Goal: Task Accomplishment & Management: Manage account settings

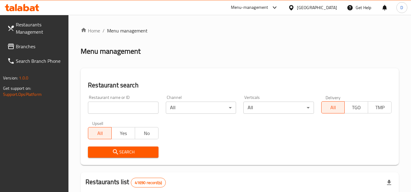
click at [18, 48] on span "Branches" at bounding box center [40, 46] width 48 height 7
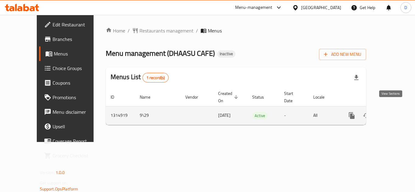
click at [392, 112] on icon "enhanced table" at bounding box center [395, 115] width 7 height 7
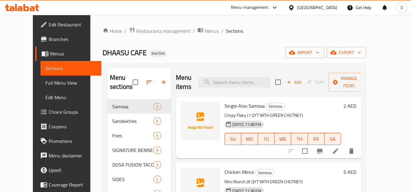
click at [224, 101] on span "Single Aloo Samosa" at bounding box center [244, 105] width 40 height 9
copy h6 "Single Aloo Samosa"
click at [224, 168] on span "Chicken Mince" at bounding box center [238, 172] width 29 height 9
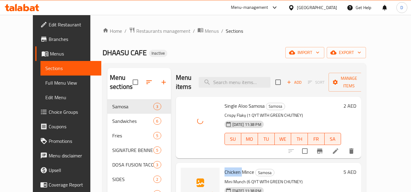
click at [224, 168] on span "Chicken Mince" at bounding box center [238, 172] width 29 height 9
copy h6 "Chicken Mince"
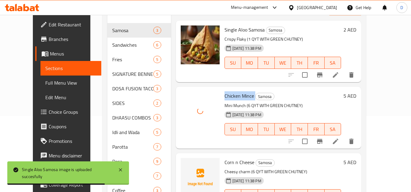
scroll to position [91, 0]
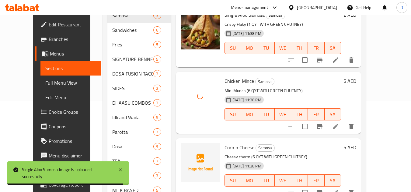
click at [232, 143] on span "Corn n Cheese" at bounding box center [239, 147] width 30 height 9
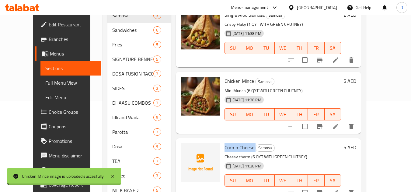
copy h6 "Corn n Cheese"
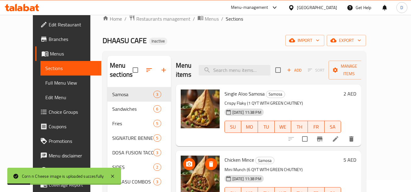
scroll to position [0, 0]
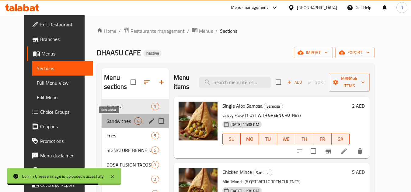
click at [114, 122] on span "Sandwiches" at bounding box center [120, 121] width 28 height 7
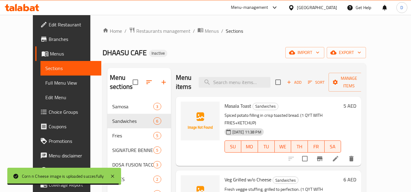
click at [229, 106] on span "Masala Toast" at bounding box center [237, 105] width 27 height 9
copy h6 "Masala Toast"
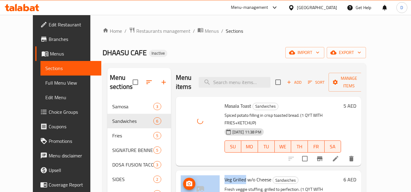
drag, startPoint x: 237, startPoint y: 172, endPoint x: 210, endPoint y: 175, distance: 27.2
copy div "Veg Grilled"
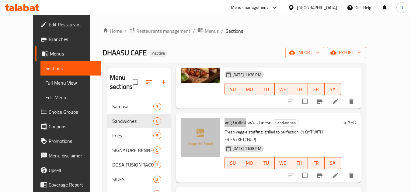
scroll to position [61, 0]
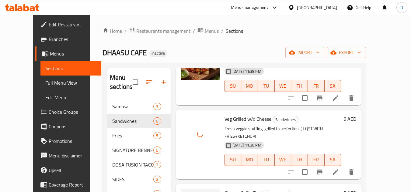
click at [236, 189] on span "Cheese Chilly Toast" at bounding box center [244, 193] width 40 height 9
copy h6 "Cheese Chilly Toast"
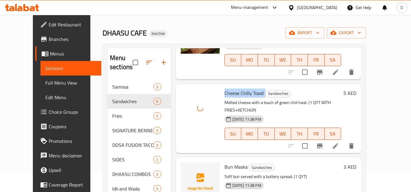
scroll to position [30, 0]
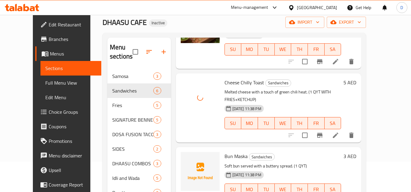
click at [236, 152] on span "Bun Maska" at bounding box center [235, 156] width 23 height 9
copy h6 "Bun Maska"
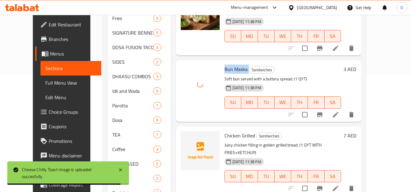
scroll to position [122, 0]
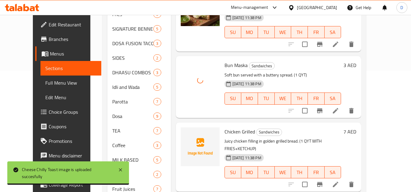
click at [225, 127] on span "Chicken Grilled" at bounding box center [239, 131] width 30 height 9
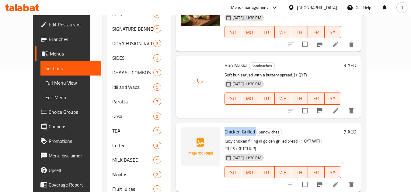
click at [225, 127] on span "Chicken Grilled" at bounding box center [239, 131] width 30 height 9
copy h6 "Chicken Grilled"
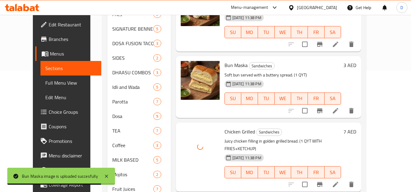
copy h6 "Crisp Nutella Toast"
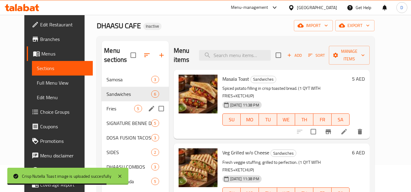
scroll to position [22, 0]
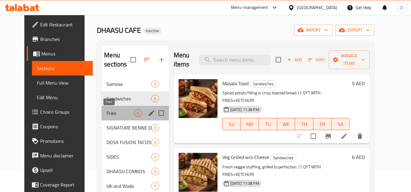
click at [117, 114] on span "Fries" at bounding box center [120, 113] width 28 height 7
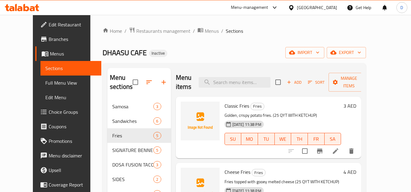
click at [224, 109] on span "Classic Fries" at bounding box center [236, 105] width 25 height 9
copy h6 "Classic Fries"
click at [224, 176] on span "Cheese Fries" at bounding box center [237, 172] width 26 height 9
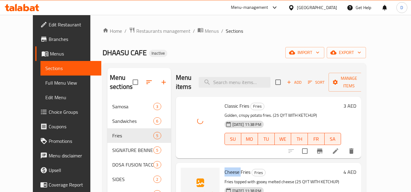
click at [224, 176] on span "Cheese Fries" at bounding box center [237, 172] width 26 height 9
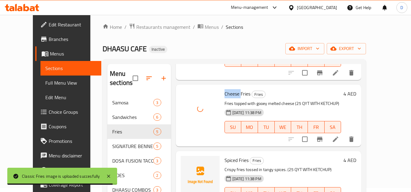
scroll to position [30, 0]
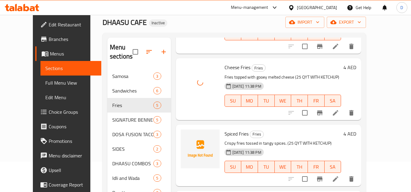
click at [225, 133] on span "Spiced Fries" at bounding box center [236, 133] width 24 height 9
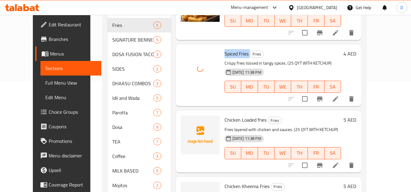
scroll to position [122, 0]
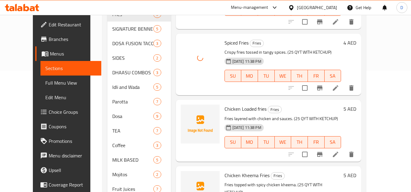
click at [237, 108] on span "Chicken Loaded fries" at bounding box center [245, 109] width 42 height 9
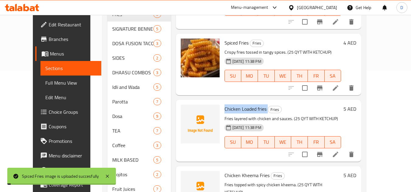
click at [237, 108] on span "Chicken Loaded fries" at bounding box center [245, 109] width 42 height 9
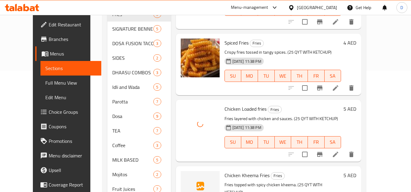
click at [240, 177] on span "Chicken Kheema Fries" at bounding box center [246, 175] width 45 height 9
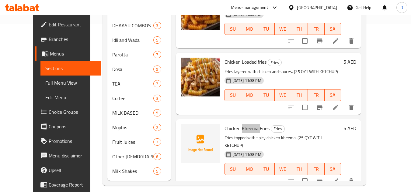
scroll to position [174, 0]
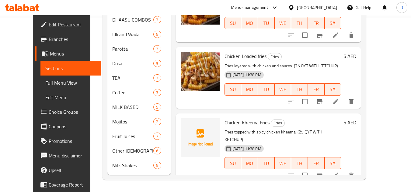
click at [231, 124] on span "Chicken Kheema Fries" at bounding box center [246, 122] width 45 height 9
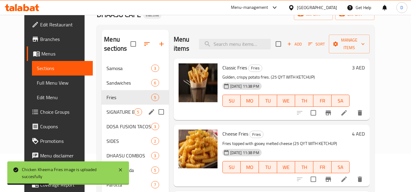
scroll to position [22, 0]
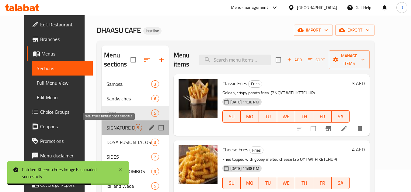
click at [112, 127] on span "SIGNATURE BENNE DOSA SPECIALS" at bounding box center [120, 127] width 28 height 7
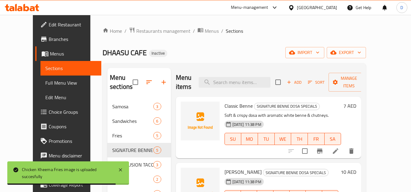
click at [224, 110] on span "Classic Benne" at bounding box center [238, 105] width 28 height 9
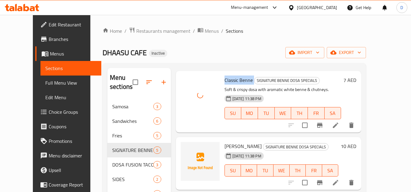
scroll to position [61, 0]
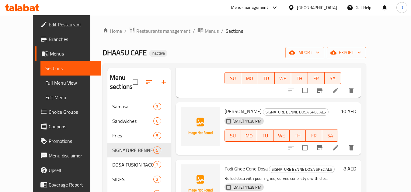
click at [235, 111] on span "[PERSON_NAME]" at bounding box center [242, 111] width 37 height 9
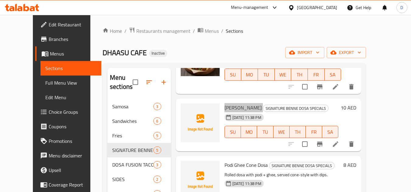
scroll to position [65, 0]
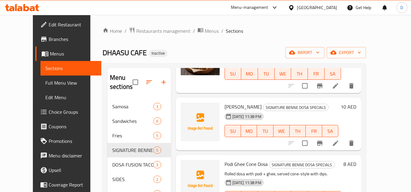
click at [242, 165] on span "Podi Ghee Cone Dosa" at bounding box center [245, 164] width 43 height 9
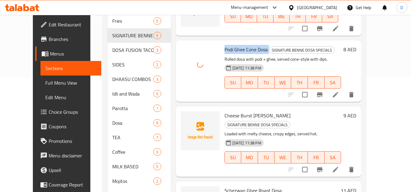
scroll to position [122, 0]
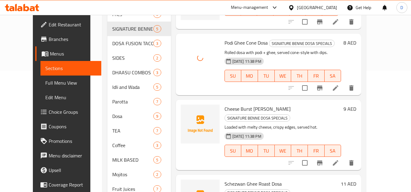
click at [251, 110] on span "Cheese Burst [PERSON_NAME]" at bounding box center [257, 109] width 66 height 9
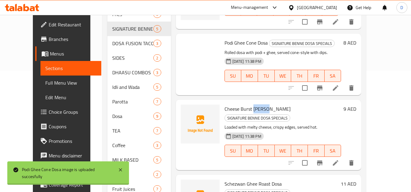
click at [251, 110] on span "Cheese Burst [PERSON_NAME]" at bounding box center [257, 109] width 66 height 9
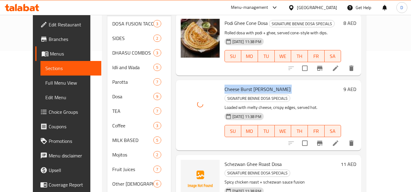
scroll to position [152, 0]
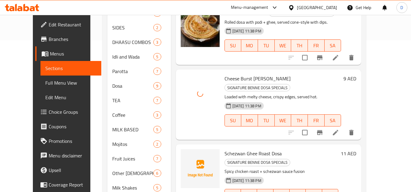
click at [225, 149] on span "Schezwan Ghee Roast Dosa" at bounding box center [252, 153] width 57 height 9
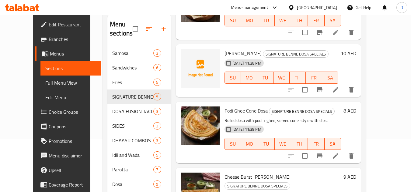
scroll to position [53, 0]
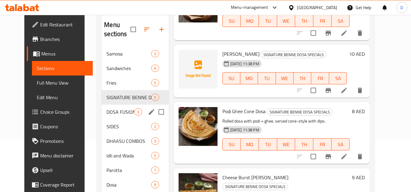
click at [117, 117] on div "DOSA FUSION TACOS & WRAPS 3" at bounding box center [134, 112] width 67 height 15
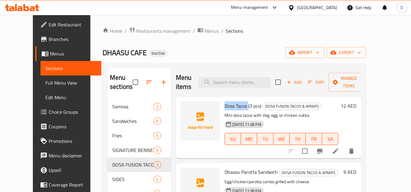
drag, startPoint x: 239, startPoint y: 97, endPoint x: 215, endPoint y: 100, distance: 24.2
click at [222, 100] on div "Dosa Tacos (3 pcs) DOSA FUSION TACOS & WRAPS Mini dosa tacos with Veg, egg, or …" at bounding box center [281, 127] width 119 height 57
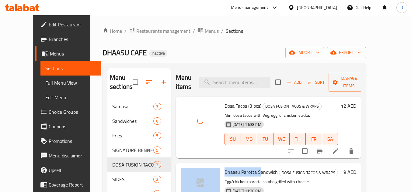
drag, startPoint x: 250, startPoint y: 163, endPoint x: 206, endPoint y: 166, distance: 44.4
click at [206, 166] on div "[PERSON_NAME] Sandwich DOSA FUSION TACOS & WRAPS Egg/chicken/parotta combo gril…" at bounding box center [268, 194] width 180 height 57
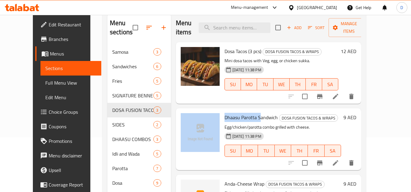
scroll to position [61, 0]
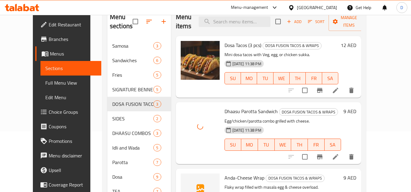
click at [238, 174] on span "Anda-Cheese Wrap" at bounding box center [244, 178] width 40 height 9
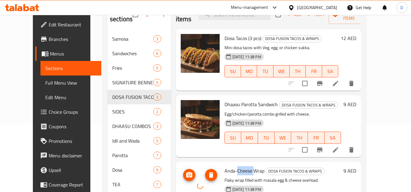
scroll to position [53, 0]
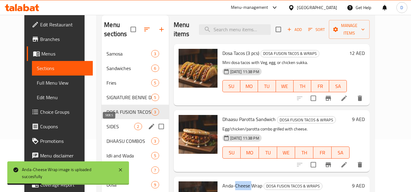
click at [109, 127] on span "SIDES" at bounding box center [120, 126] width 28 height 7
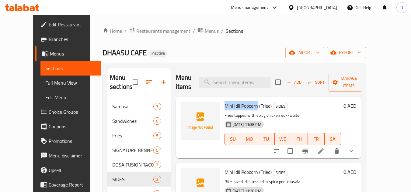
drag, startPoint x: 248, startPoint y: 96, endPoint x: 217, endPoint y: 99, distance: 30.8
click at [224, 101] on span "Mini Idli Popcorn (Fried)" at bounding box center [247, 105] width 47 height 9
